Goal: Information Seeking & Learning: Learn about a topic

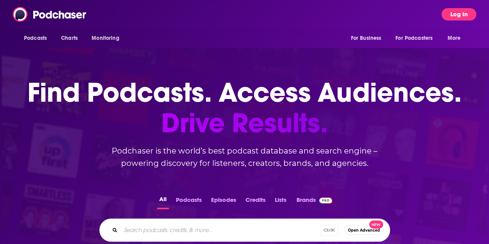
click at [452, 19] on button "Log In" at bounding box center [459, 14] width 35 height 12
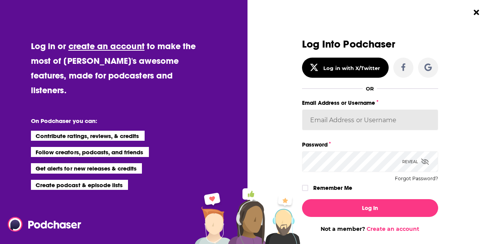
type input "[PERSON_NAME][EMAIL_ADDRESS][PERSON_NAME][DOMAIN_NAME]"
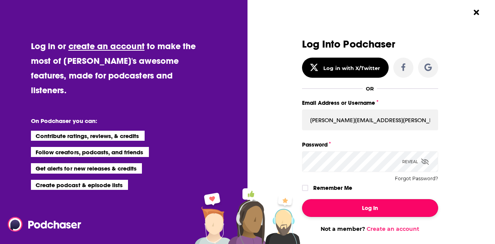
click at [346, 207] on button "Log In" at bounding box center [370, 208] width 136 height 18
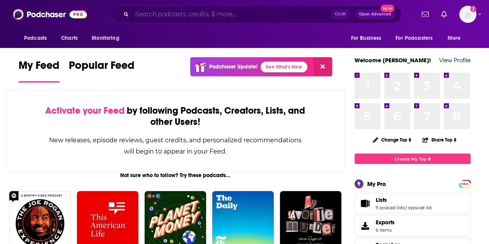
click at [223, 15] on input "Search podcasts, credits, & more..." at bounding box center [232, 14] width 200 height 12
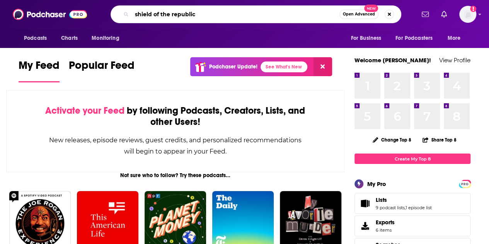
type input "shield of the republic"
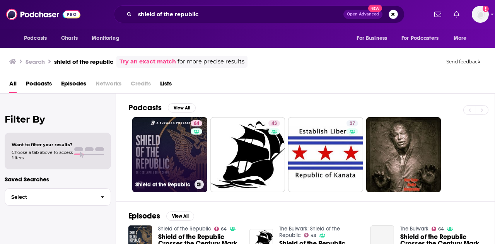
click at [159, 155] on link "64 Shield of the Republic" at bounding box center [169, 154] width 75 height 75
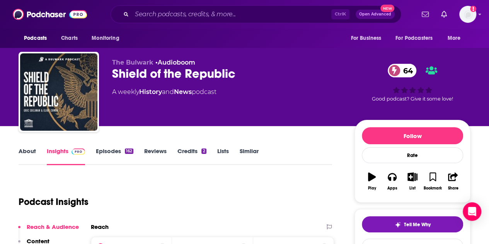
click at [24, 152] on link "About" at bounding box center [27, 156] width 17 height 18
